Goal: Transaction & Acquisition: Purchase product/service

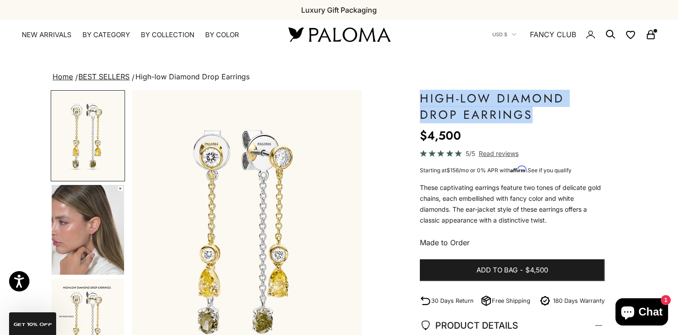
click at [654, 38] on rect "Secondary navigation" at bounding box center [650, 36] width 7 height 5
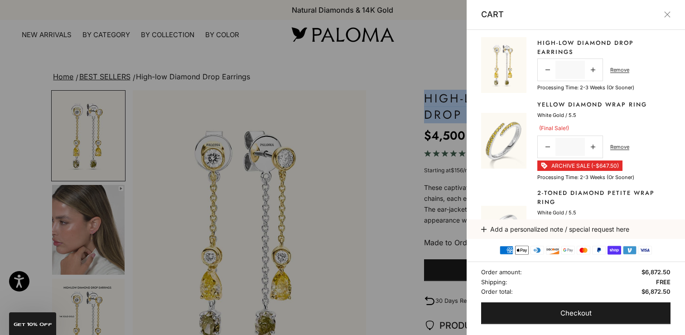
click at [504, 139] on img at bounding box center [503, 141] width 45 height 56
click at [554, 101] on link "Yellow Diamond Wrap Ring" at bounding box center [592, 104] width 110 height 9
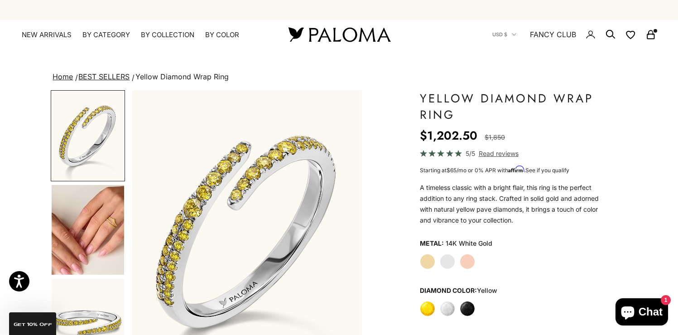
click at [90, 240] on img "Go to item 4" at bounding box center [88, 230] width 72 height 90
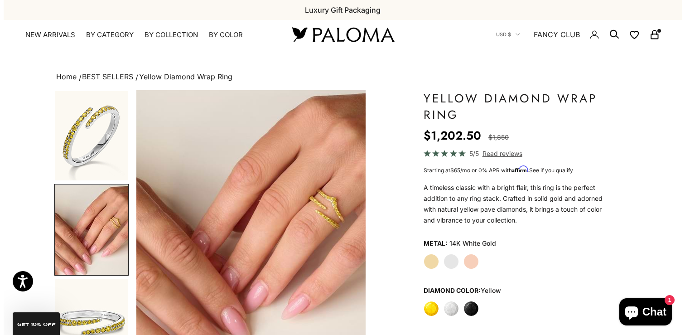
scroll to position [1, 0]
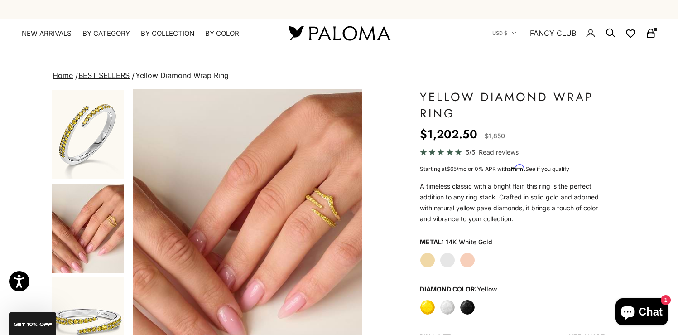
click at [650, 36] on icon "Secondary navigation" at bounding box center [650, 33] width 11 height 11
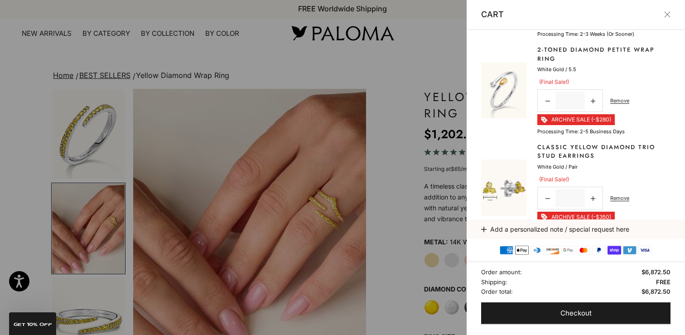
scroll to position [132, 0]
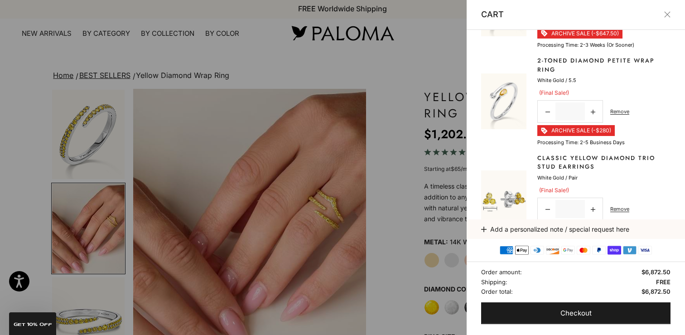
click at [498, 87] on img at bounding box center [503, 101] width 45 height 56
click at [546, 61] on link "2-Toned Diamond Petite Wrap Ring" at bounding box center [603, 65] width 133 height 18
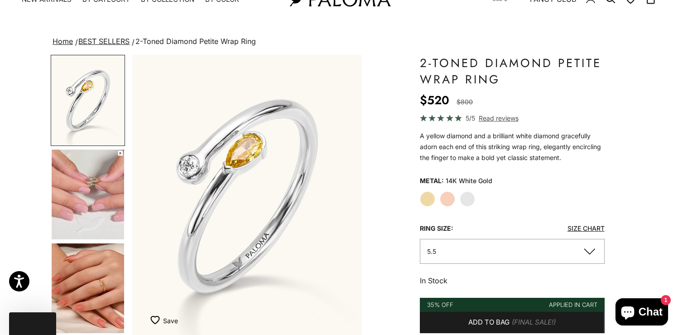
scroll to position [37, 0]
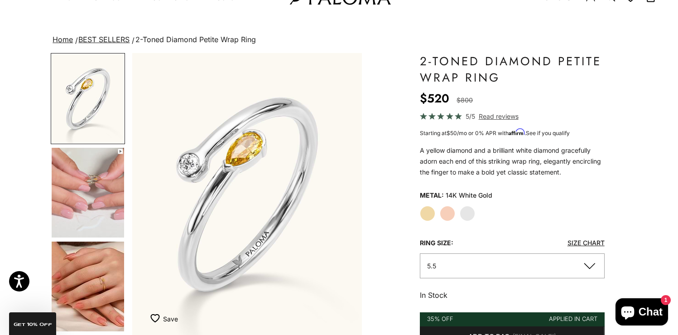
click at [106, 211] on img "Go to item 4" at bounding box center [88, 193] width 72 height 90
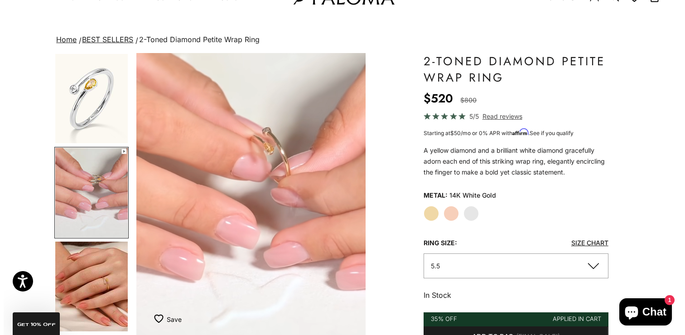
scroll to position [0, 0]
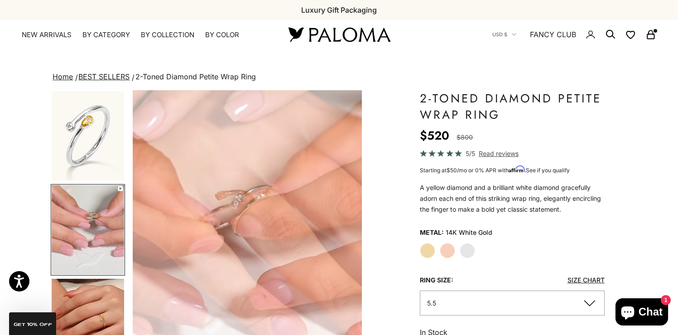
click at [651, 31] on icon "Secondary navigation" at bounding box center [650, 33] width 5 height 5
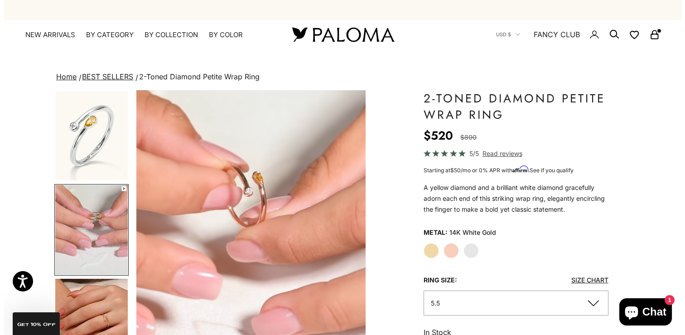
scroll to position [0, 244]
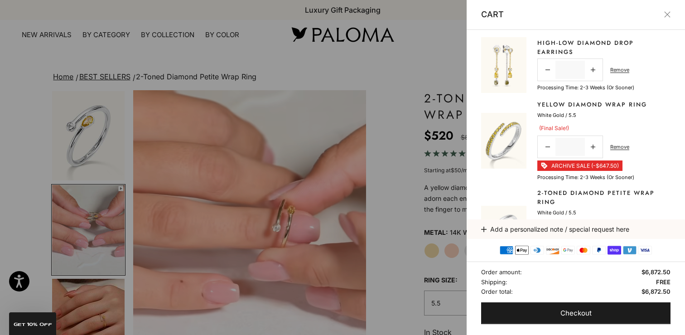
click at [519, 142] on img at bounding box center [503, 141] width 45 height 56
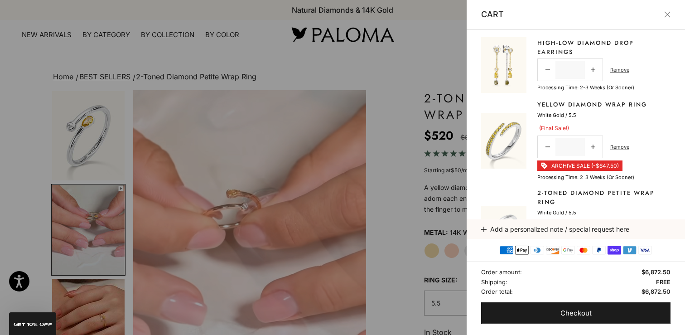
click at [547, 107] on link "Yellow Diamond Wrap Ring" at bounding box center [592, 104] width 110 height 9
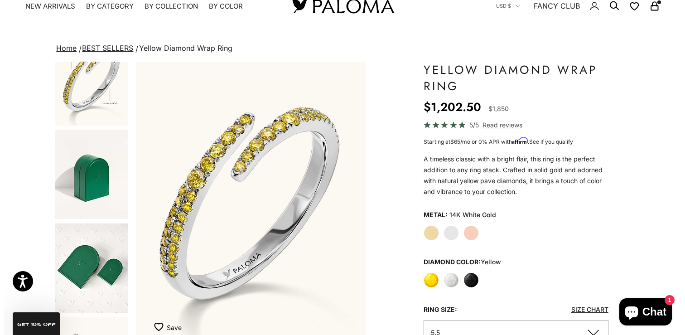
scroll to position [409, 0]
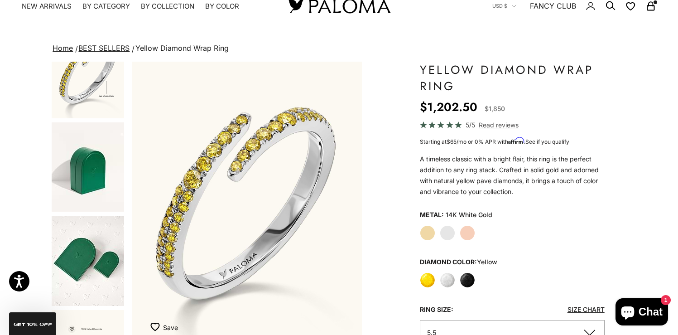
click at [648, 8] on icon "Secondary navigation" at bounding box center [650, 5] width 11 height 11
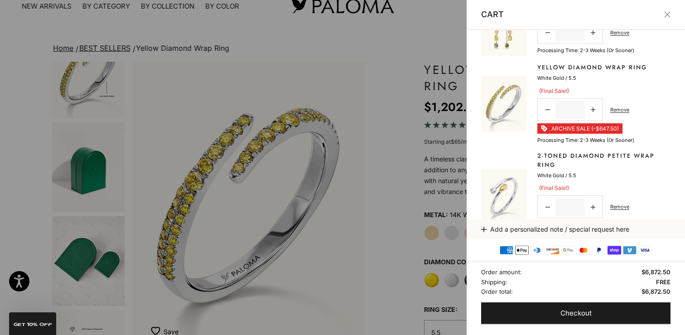
scroll to position [52, 0]
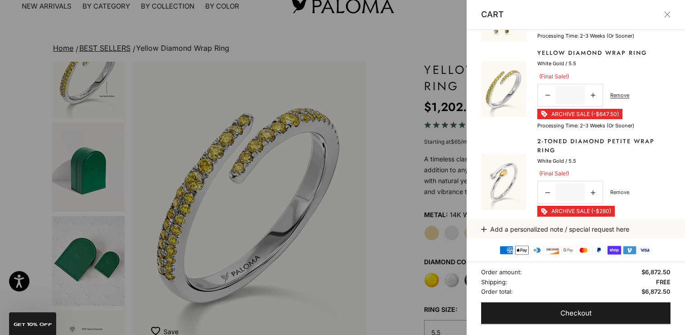
click at [614, 195] on link "Remove" at bounding box center [619, 192] width 19 height 8
click at [594, 138] on link "Classic Yellow Diamond Trio Stud Earrings" at bounding box center [603, 146] width 133 height 18
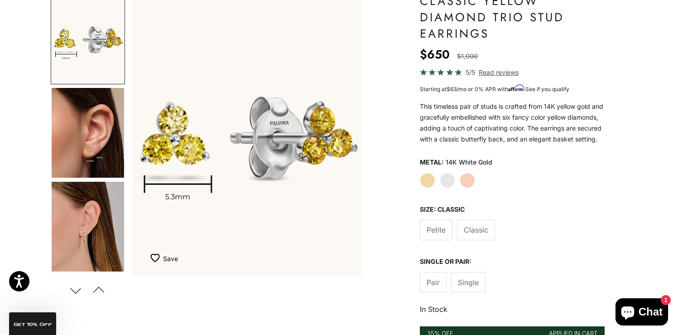
scroll to position [106, 0]
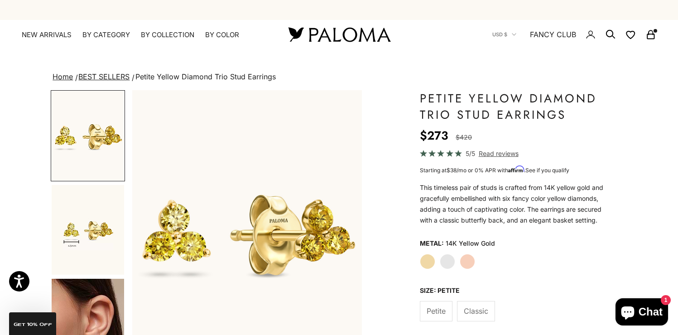
scroll to position [131, 0]
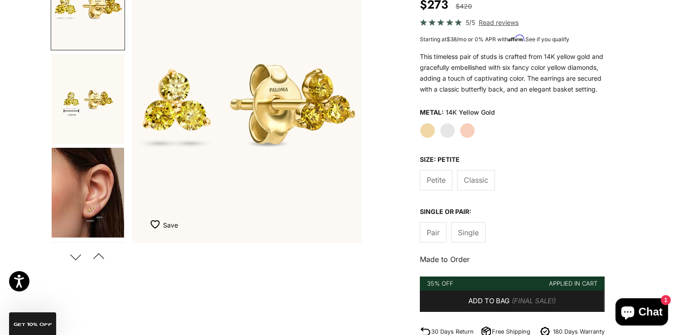
click at [446, 138] on label "White Gold" at bounding box center [447, 130] width 15 height 15
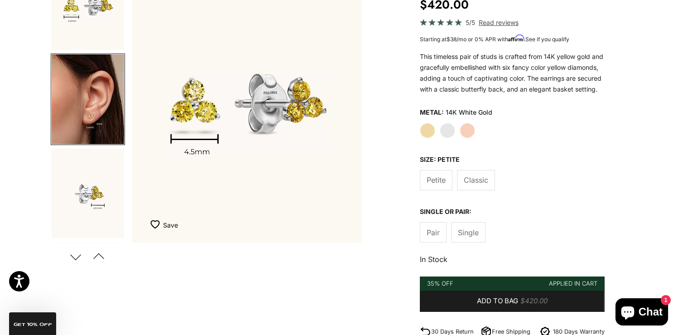
scroll to position [0, 240]
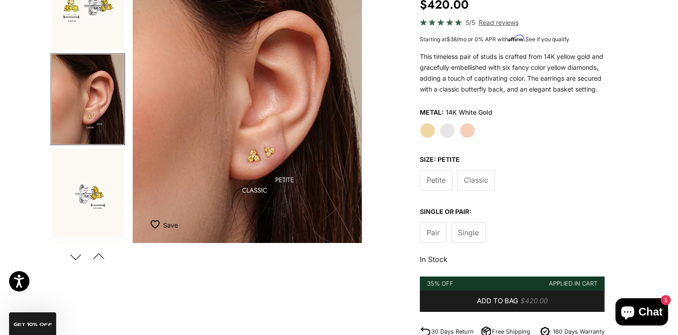
click at [434, 186] on span "Petite" at bounding box center [435, 180] width 19 height 12
click at [432, 138] on label "Yellow Gold" at bounding box center [427, 130] width 15 height 15
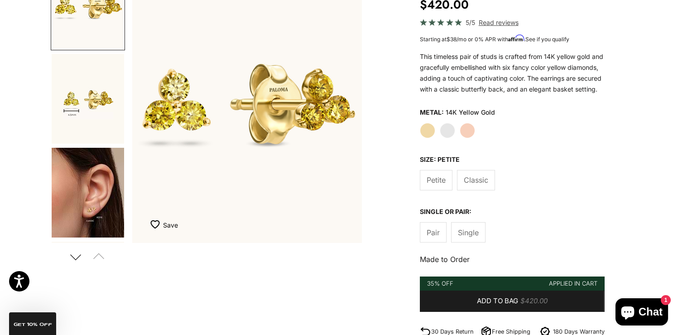
click at [444, 138] on label "White Gold" at bounding box center [447, 130] width 15 height 15
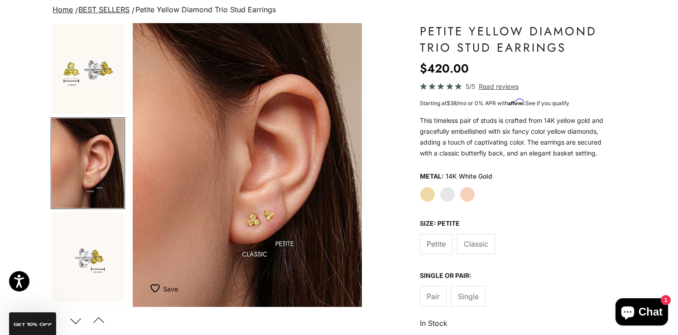
scroll to position [59, 0]
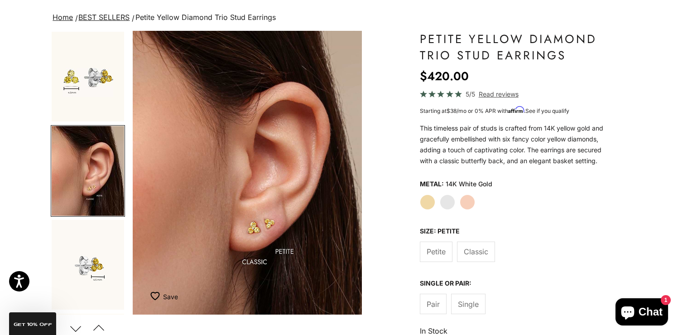
click at [94, 268] on img "Go to item 7" at bounding box center [88, 265] width 72 height 90
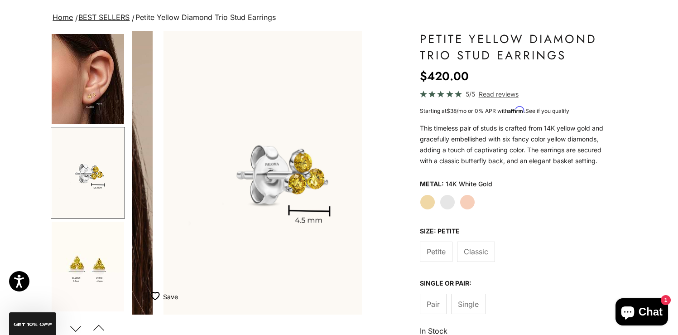
scroll to position [0, 480]
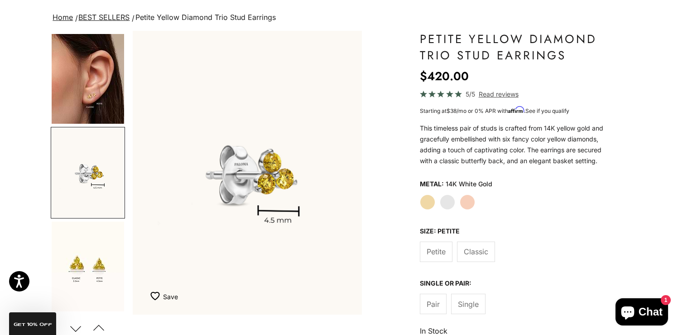
click at [88, 106] on img "Go to item 5" at bounding box center [88, 79] width 72 height 90
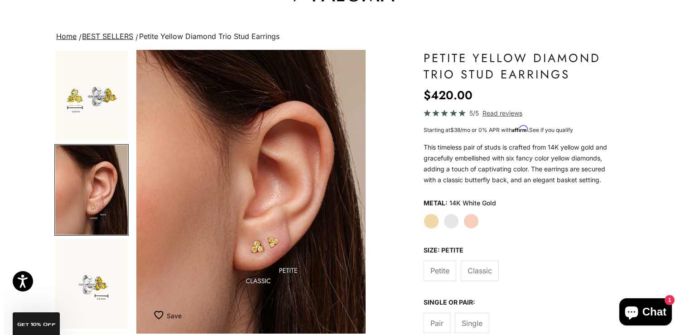
scroll to position [0, 0]
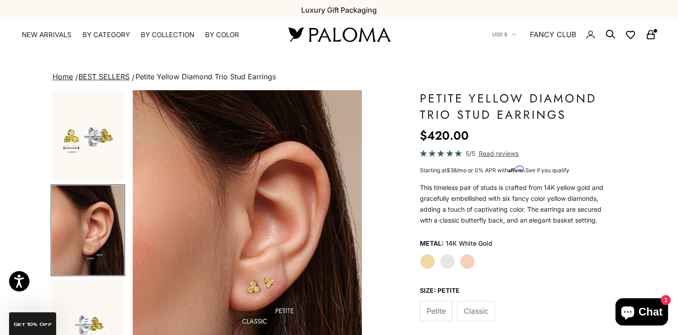
click at [654, 36] on rect "Secondary navigation" at bounding box center [650, 36] width 7 height 5
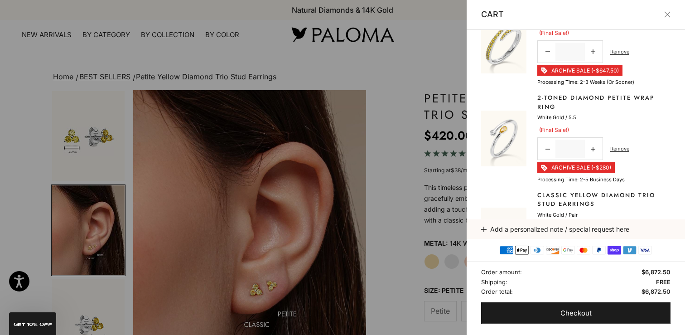
scroll to position [172, 0]
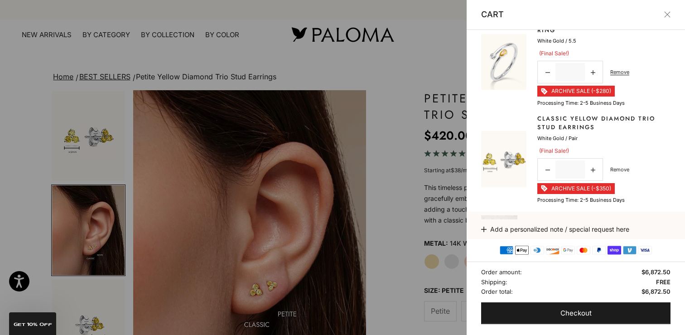
click at [620, 170] on link "Remove" at bounding box center [619, 169] width 19 height 8
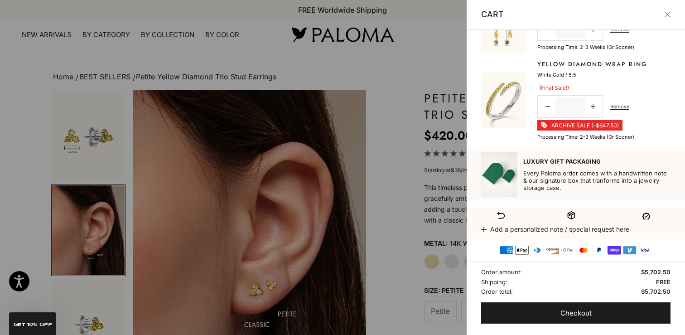
scroll to position [0, 0]
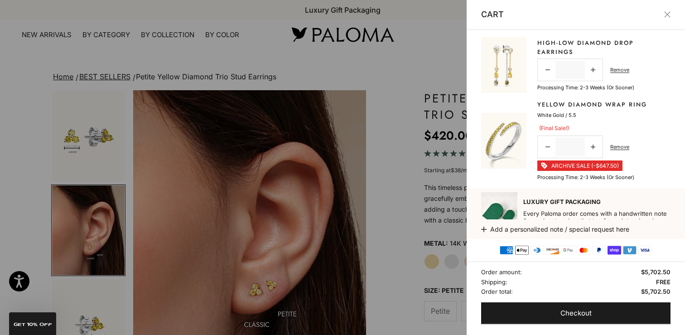
click at [547, 48] on link "High-low Diamond Drop Earrings" at bounding box center [603, 47] width 133 height 18
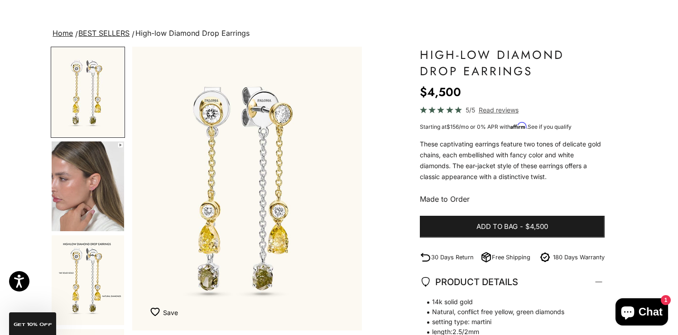
scroll to position [45, 0]
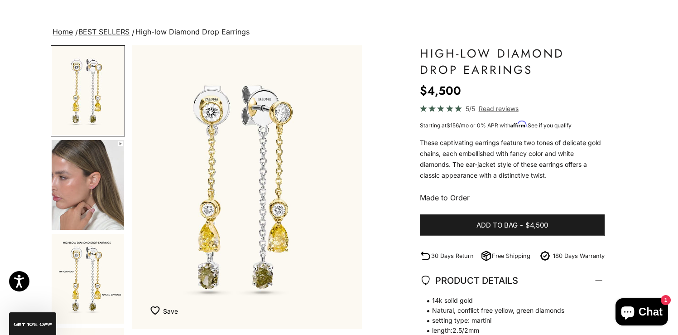
click at [105, 170] on img "Go to item 2" at bounding box center [88, 185] width 72 height 90
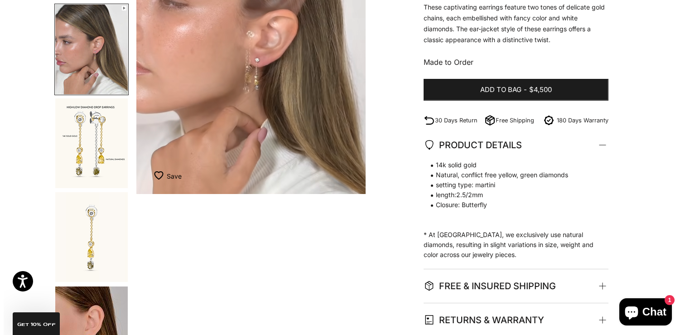
scroll to position [0, 0]
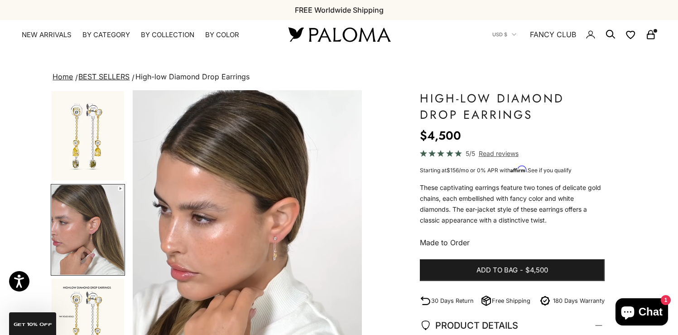
click at [655, 34] on icon "Secondary navigation" at bounding box center [650, 34] width 11 height 11
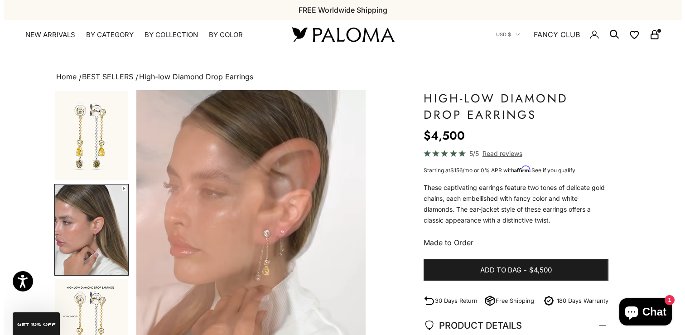
scroll to position [0, 244]
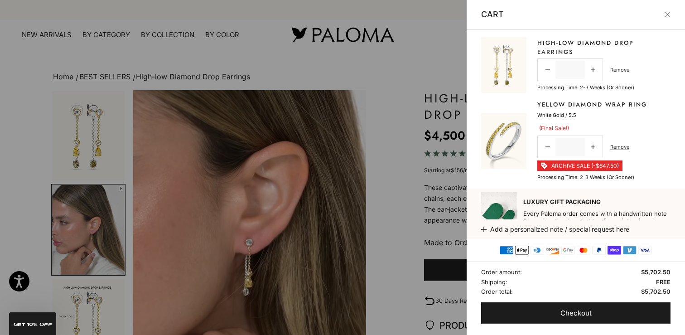
click at [620, 71] on link "Remove" at bounding box center [619, 70] width 19 height 8
